Goal: Transaction & Acquisition: Purchase product/service

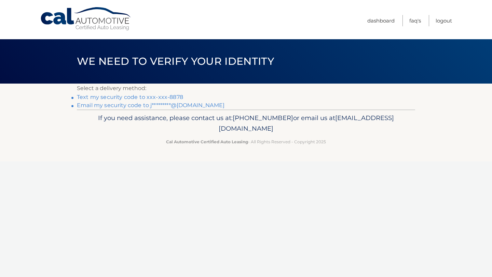
click at [118, 95] on link "Text my security code to xxx-xxx-8878" at bounding box center [130, 97] width 106 height 6
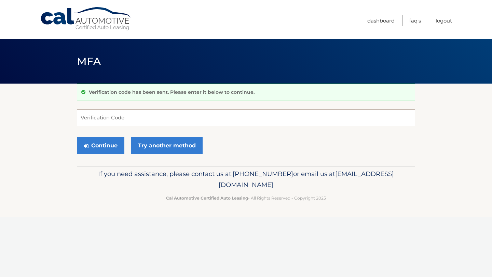
click at [114, 119] on input "Verification Code" at bounding box center [246, 117] width 338 height 17
type input "339231"
click at [104, 147] on button "Continue" at bounding box center [100, 145] width 47 height 17
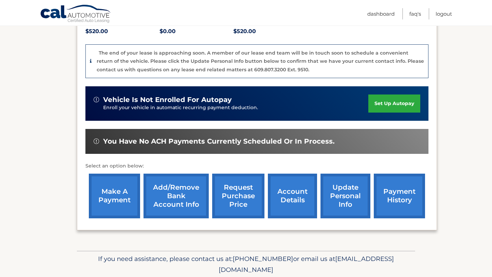
scroll to position [155, 0]
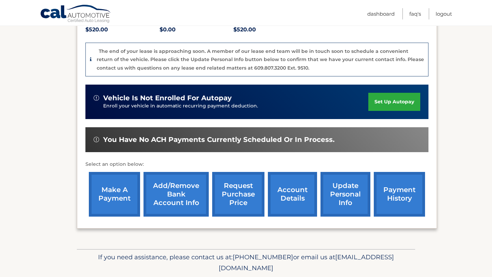
click at [110, 200] on link "make a payment" at bounding box center [114, 194] width 51 height 45
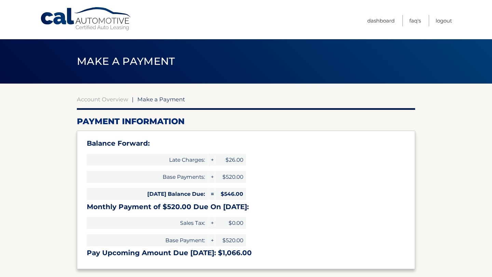
select select "ODgyZWE3NGUtYzJlYS00OGIwLTk2ZDEtNWY1Y2ZjMTc1ZGE2"
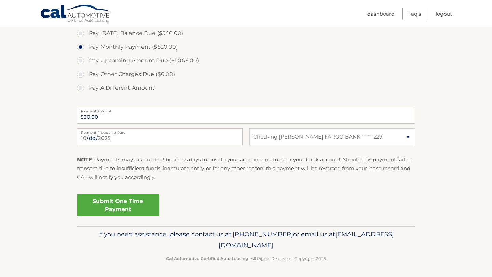
scroll to position [257, 0]
click at [83, 32] on label "Pay [DATE] Balance Due ($546.00)" at bounding box center [246, 33] width 338 height 14
click at [83, 32] on input "Pay [DATE] Balance Due ($546.00)" at bounding box center [83, 31] width 7 height 11
radio input "true"
type input "546.00"
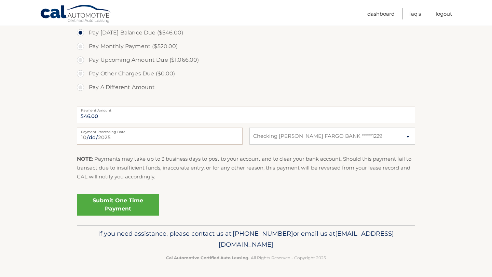
click at [120, 210] on link "Submit One Time Payment" at bounding box center [118, 205] width 82 height 22
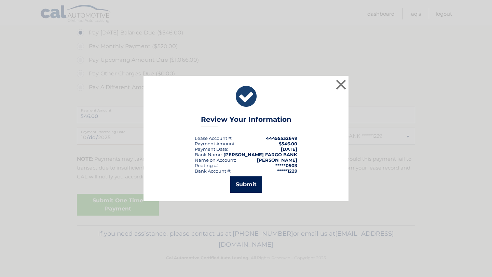
click at [246, 186] on button "Submit" at bounding box center [246, 185] width 32 height 16
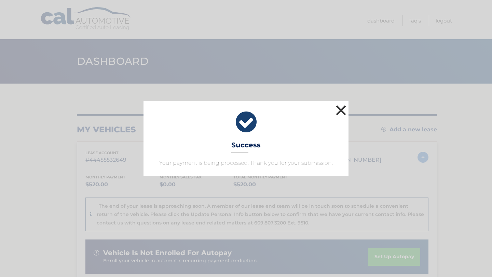
click at [341, 111] on button "×" at bounding box center [341, 110] width 14 height 14
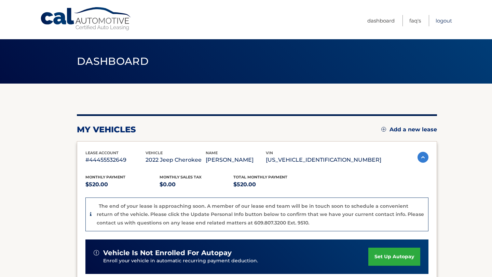
click at [440, 19] on link "Logout" at bounding box center [443, 20] width 16 height 11
